Goal: Browse casually: Explore the website without a specific task or goal

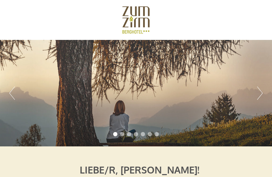
click at [261, 93] on button "Next" at bounding box center [260, 92] width 6 height 13
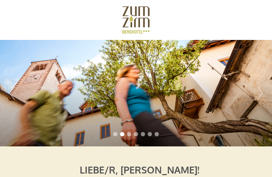
click at [260, 91] on button "Next" at bounding box center [260, 92] width 6 height 13
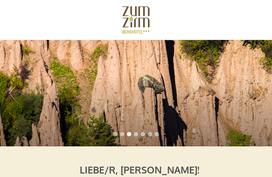
click at [261, 91] on button "Next" at bounding box center [260, 92] width 6 height 13
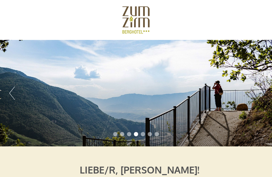
click at [260, 93] on button "Next" at bounding box center [260, 92] width 6 height 13
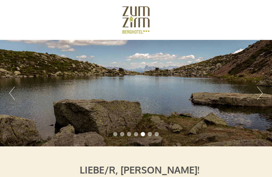
click at [262, 89] on button "Next" at bounding box center [260, 92] width 6 height 13
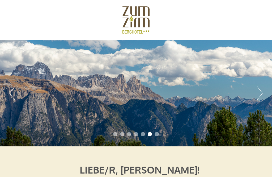
click at [263, 88] on button "Next" at bounding box center [260, 92] width 6 height 13
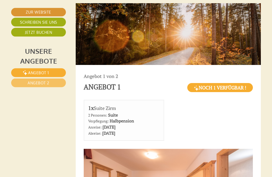
scroll to position [243, 0]
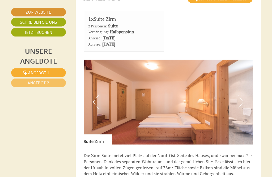
click at [242, 109] on button "Next" at bounding box center [241, 101] width 6 height 13
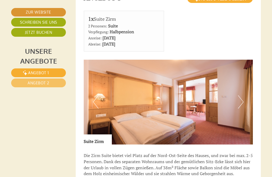
click at [245, 113] on img at bounding box center [169, 102] width 170 height 85
click at [240, 109] on button "Next" at bounding box center [241, 101] width 6 height 13
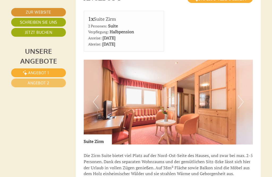
click at [242, 109] on button "Next" at bounding box center [241, 101] width 6 height 13
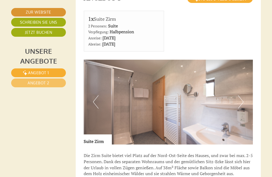
click at [242, 109] on button "Next" at bounding box center [241, 101] width 6 height 13
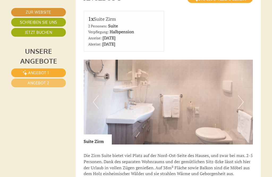
click at [244, 109] on button "Next" at bounding box center [241, 101] width 6 height 13
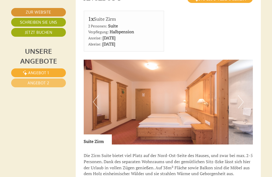
click at [243, 109] on button "Next" at bounding box center [241, 101] width 6 height 13
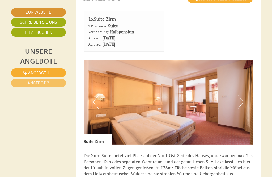
click at [240, 109] on button "Next" at bounding box center [241, 101] width 6 height 13
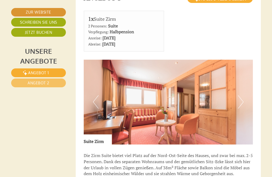
click at [239, 109] on button "Next" at bounding box center [241, 101] width 6 height 13
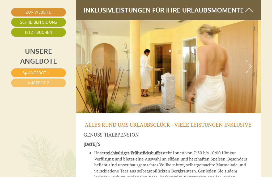
scroll to position [1616, 0]
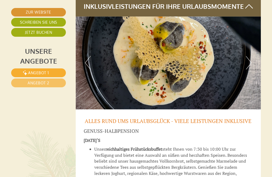
click at [250, 56] on button "Next" at bounding box center [249, 62] width 6 height 13
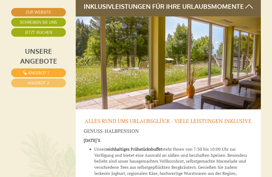
click at [252, 56] on button "Next" at bounding box center [249, 62] width 6 height 13
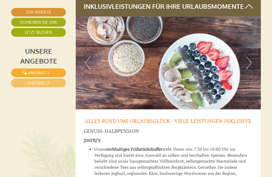
click at [254, 37] on img at bounding box center [169, 62] width 186 height 93
click at [248, 56] on button "Next" at bounding box center [249, 62] width 6 height 13
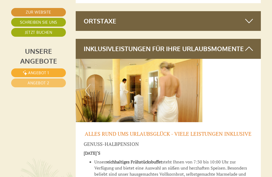
scroll to position [1513, 0]
